Goal: Task Accomplishment & Management: Manage account settings

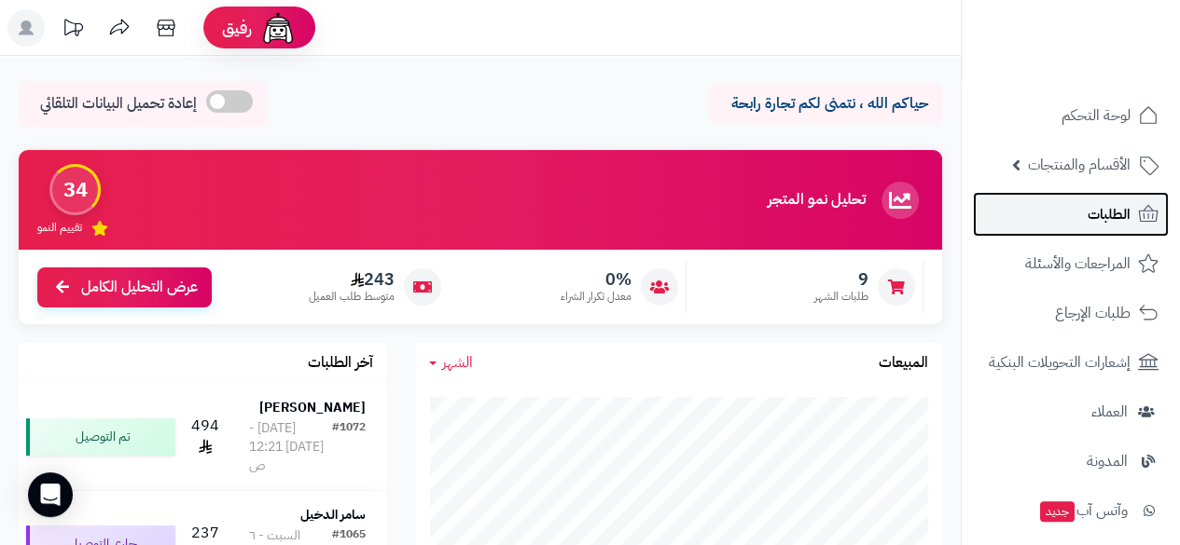
click at [1070, 221] on link "الطلبات" at bounding box center [1071, 214] width 196 height 45
